Goal: Navigation & Orientation: Find specific page/section

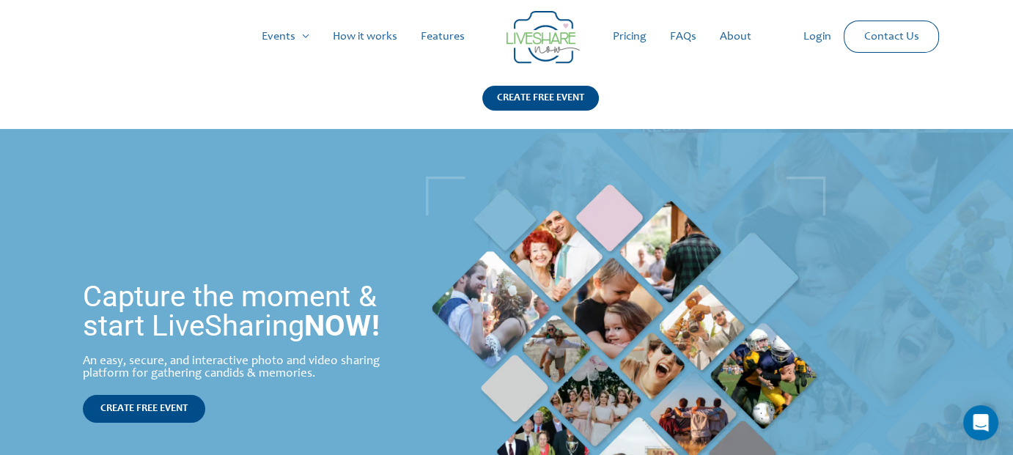
click at [544, 40] on img at bounding box center [542, 37] width 73 height 53
click at [627, 27] on link "Pricing" at bounding box center [629, 36] width 57 height 47
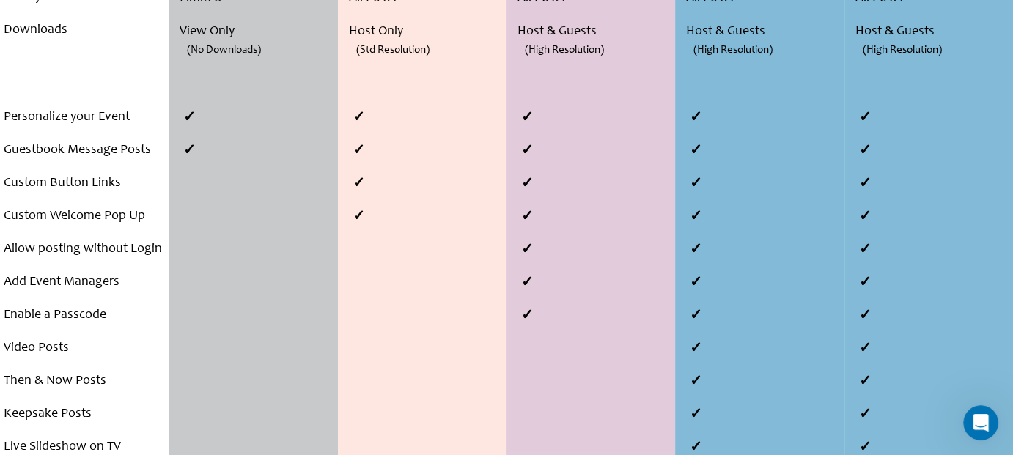
scroll to position [610, 0]
